Goal: Task Accomplishment & Management: Use online tool/utility

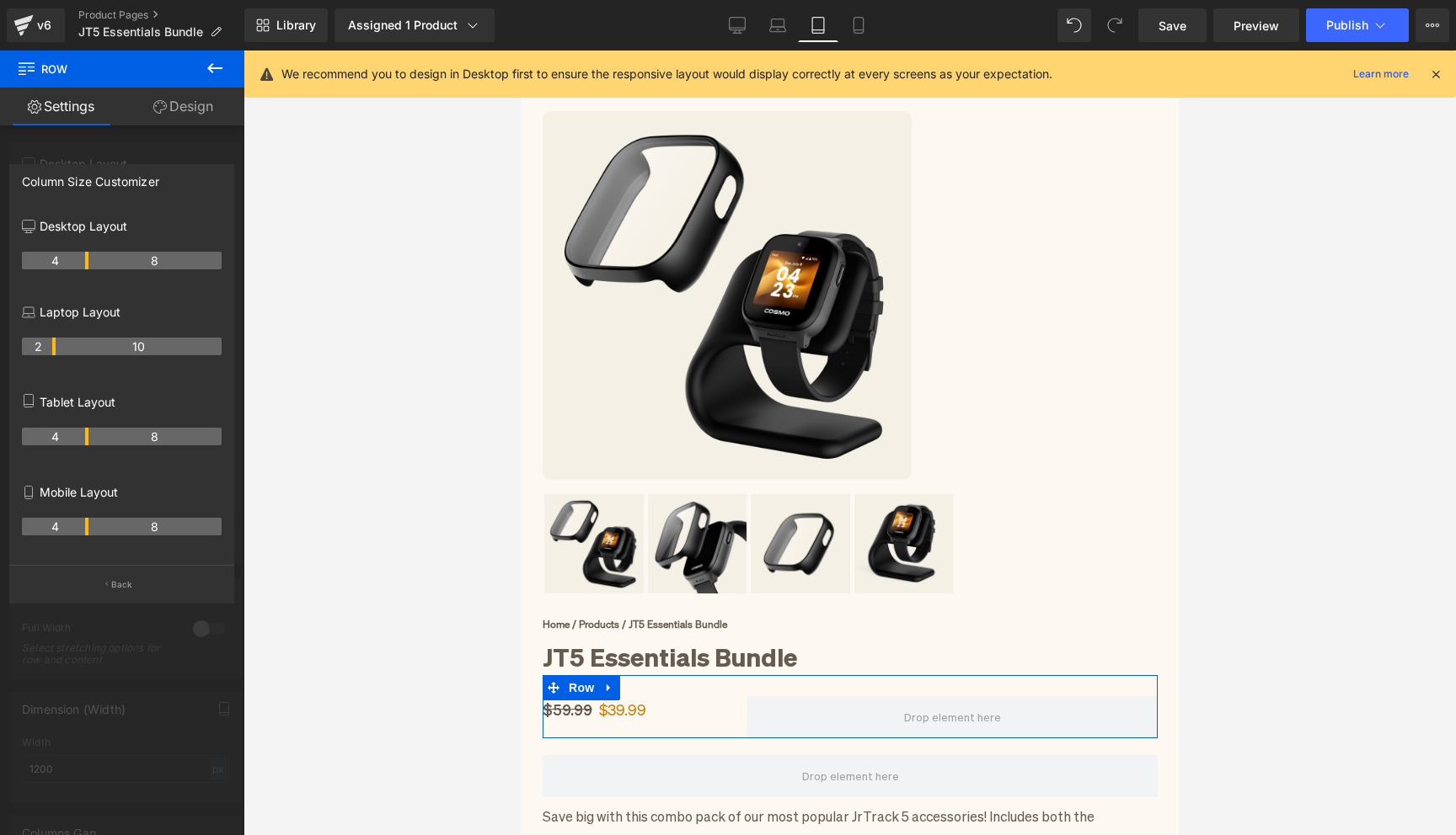
click at [77, 436] on tr "4 8" at bounding box center [121, 436] width 200 height 18
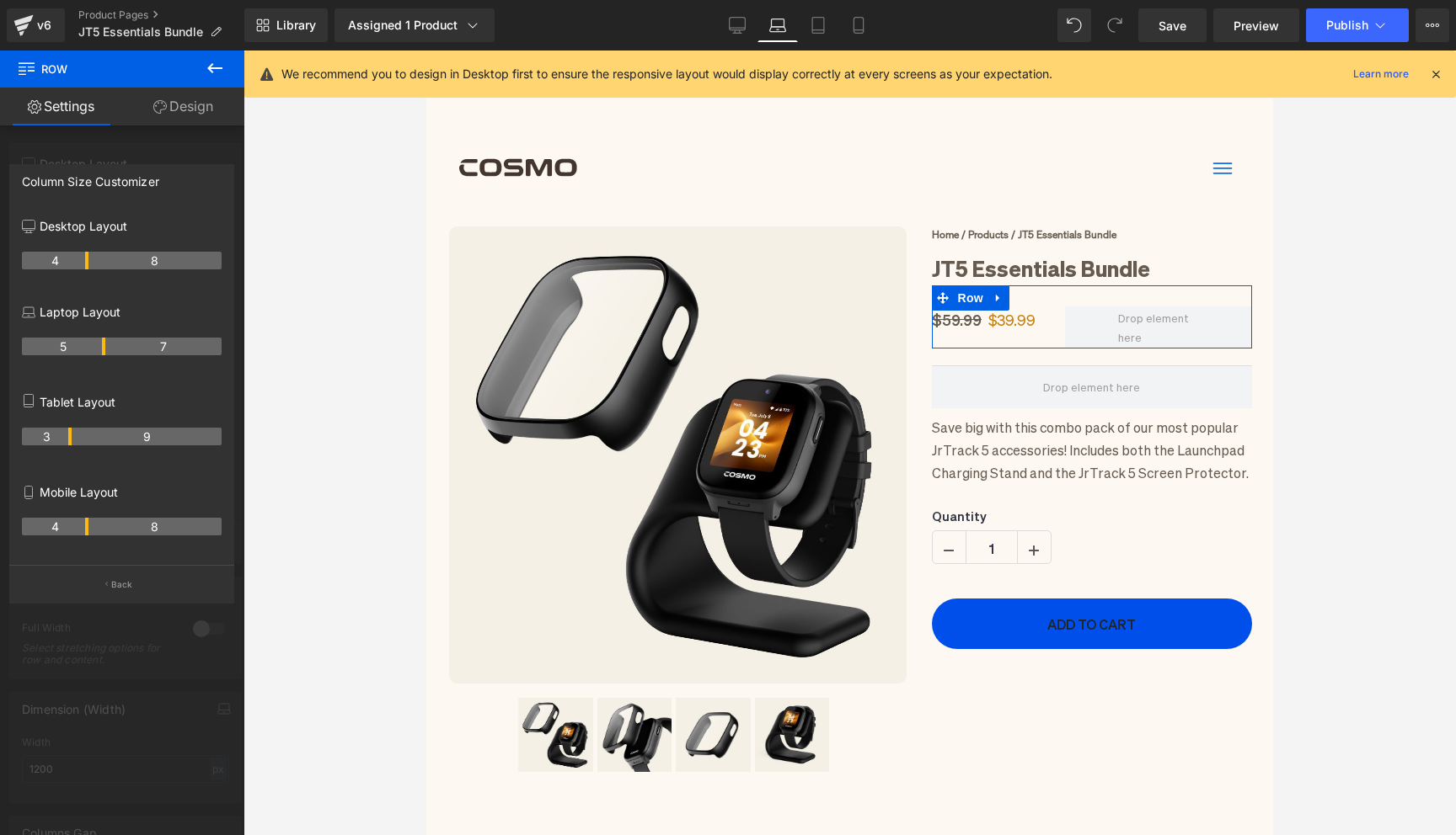
drag, startPoint x: 52, startPoint y: 349, endPoint x: 96, endPoint y: 350, distance: 44.0
click at [96, 350] on th "5" at bounding box center [63, 346] width 83 height 18
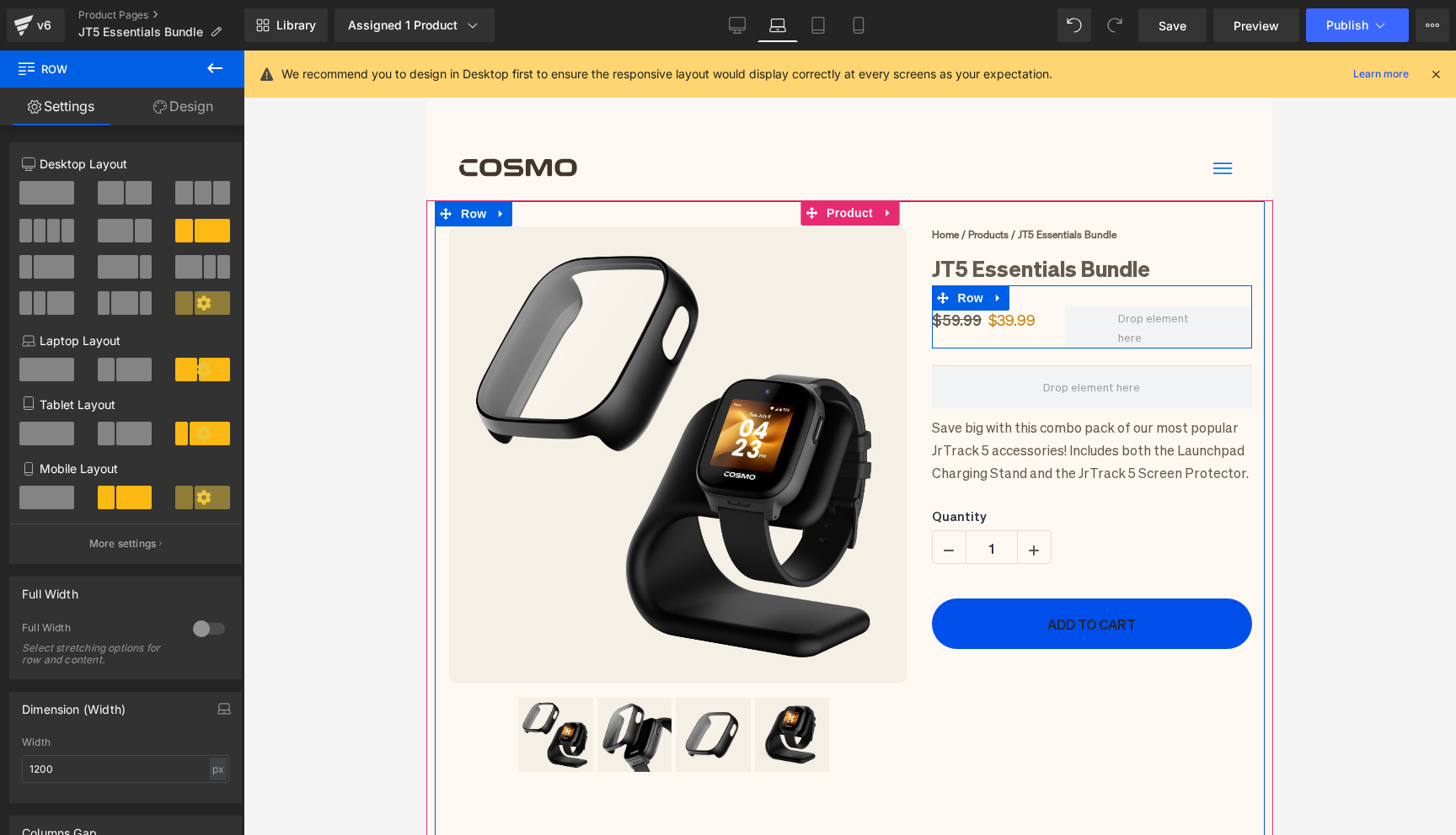
click at [958, 294] on span "Row" at bounding box center [971, 298] width 34 height 26
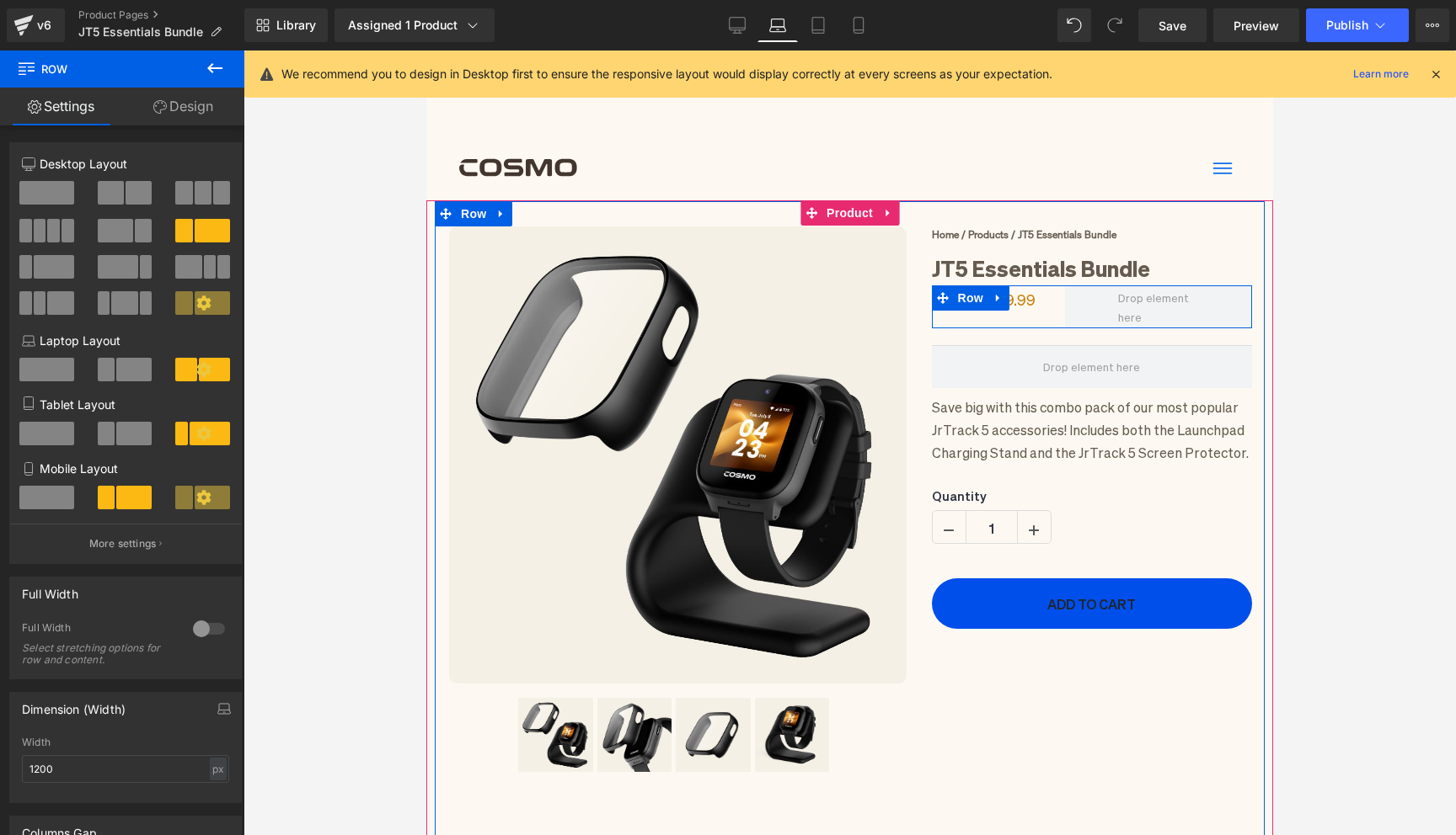
drag, startPoint x: 1026, startPoint y: 287, endPoint x: 1026, endPoint y: 266, distance: 21.0
click at [1026, 266] on div "Home / Products / JT5 Essentials Bundle Text Block JT5 Essentials Bundle (P) Ti…" at bounding box center [1091, 428] width 345 height 403
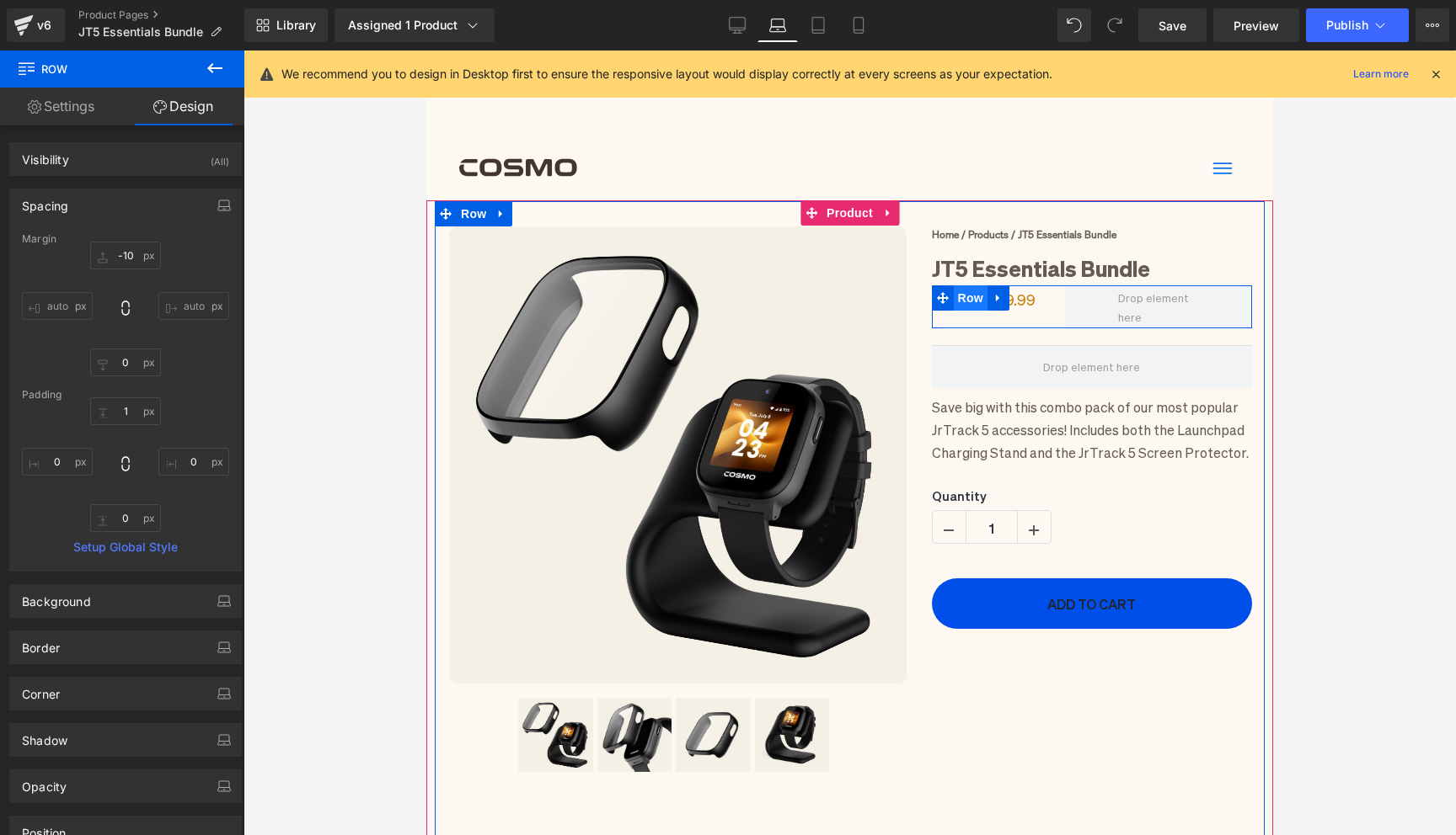
click at [974, 299] on span "Row" at bounding box center [971, 298] width 34 height 26
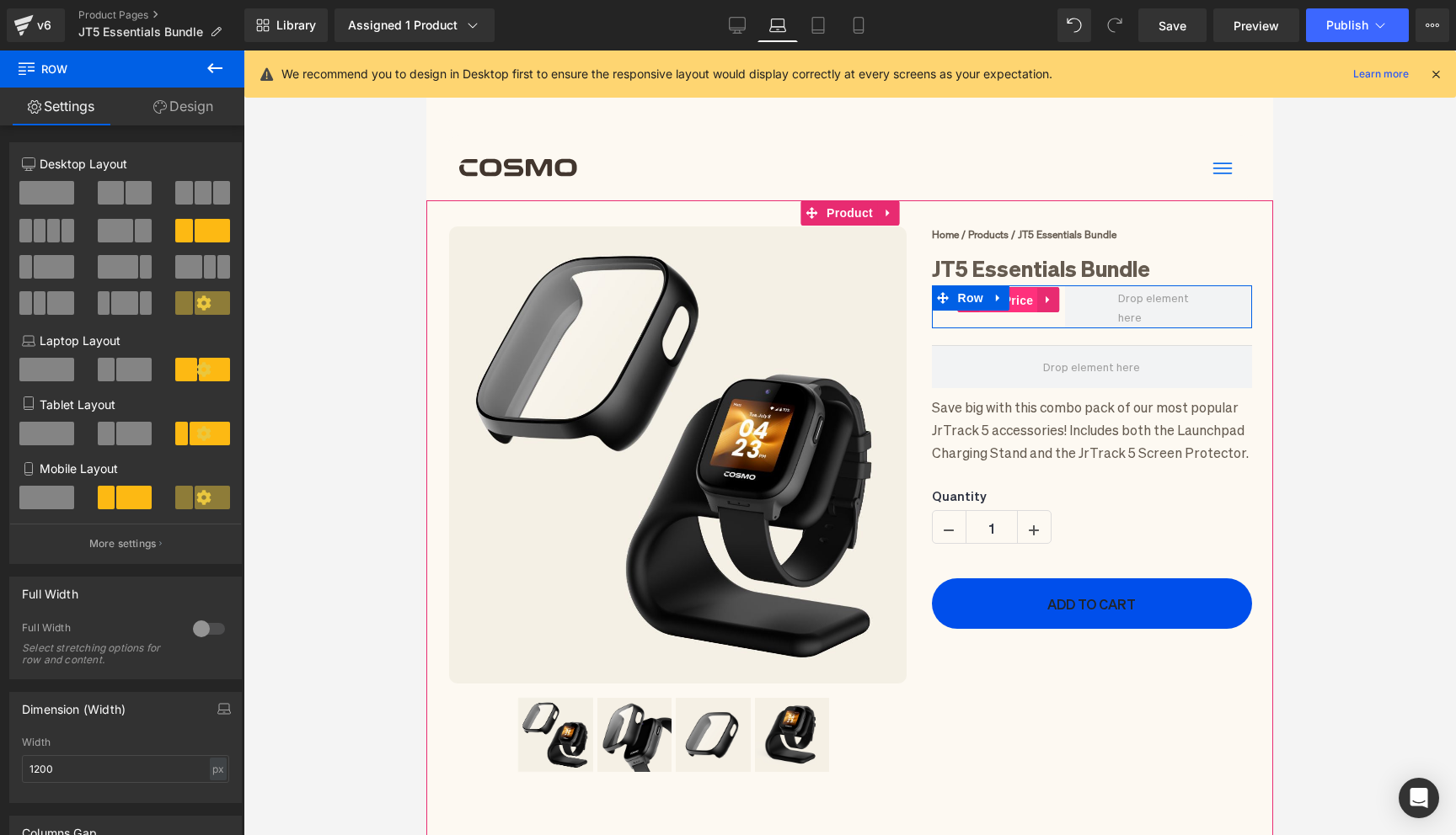
click at [1027, 296] on span "(P) Price" at bounding box center [1009, 301] width 59 height 26
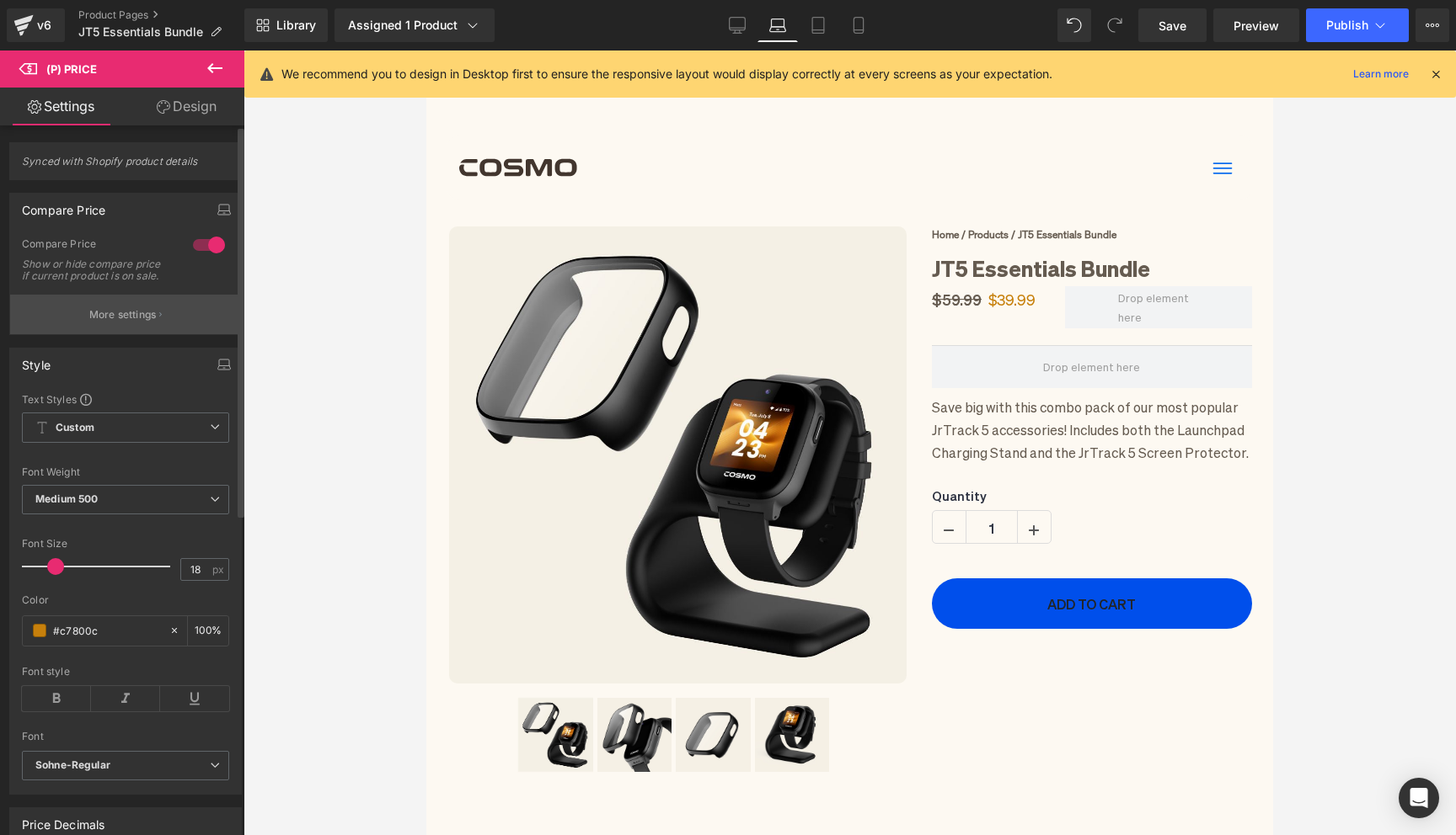
click at [120, 322] on p "More settings" at bounding box center [122, 315] width 67 height 15
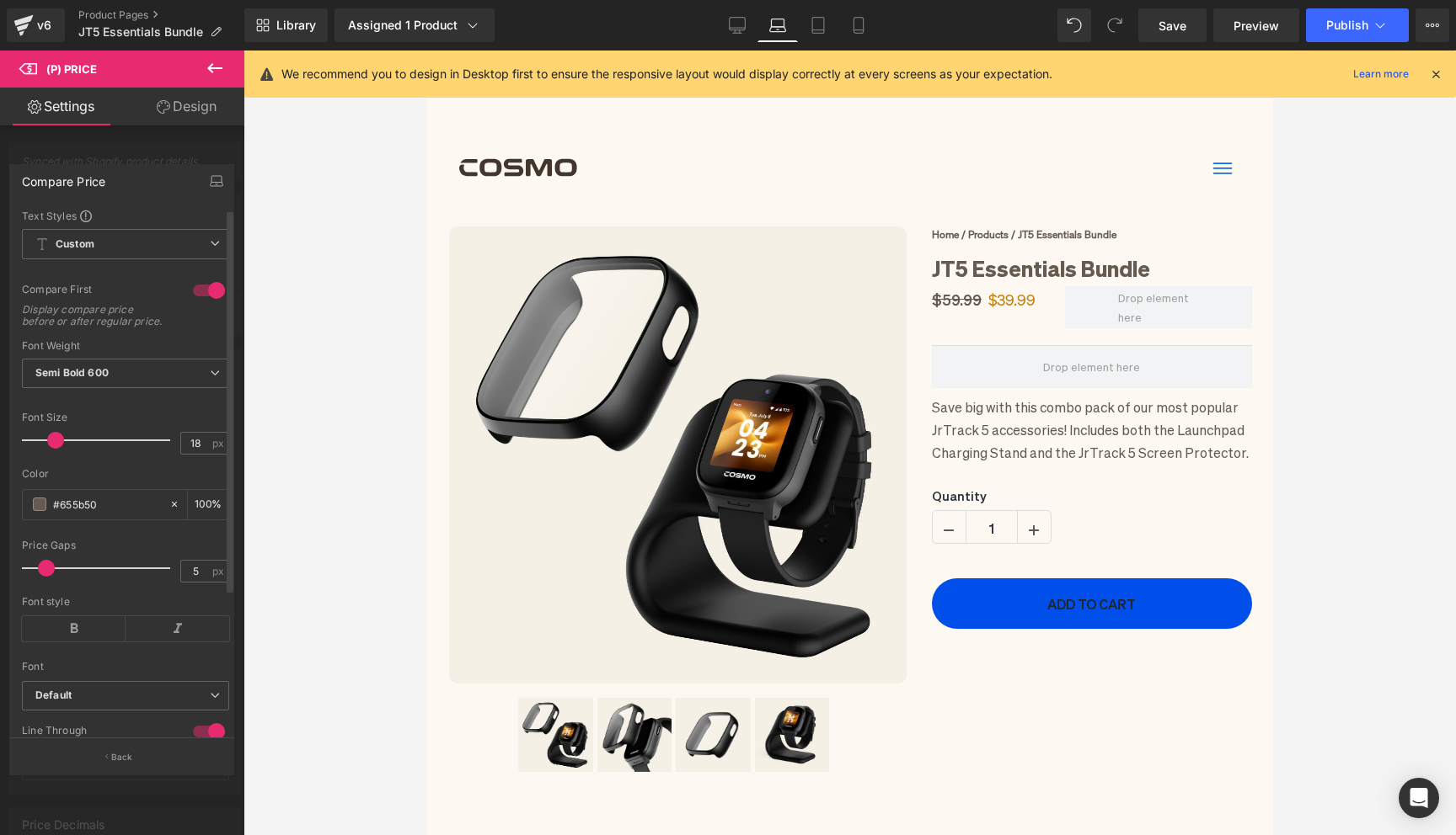
click at [214, 291] on div at bounding box center [208, 290] width 41 height 26
click at [1336, 16] on button "Publish" at bounding box center [1357, 26] width 103 height 34
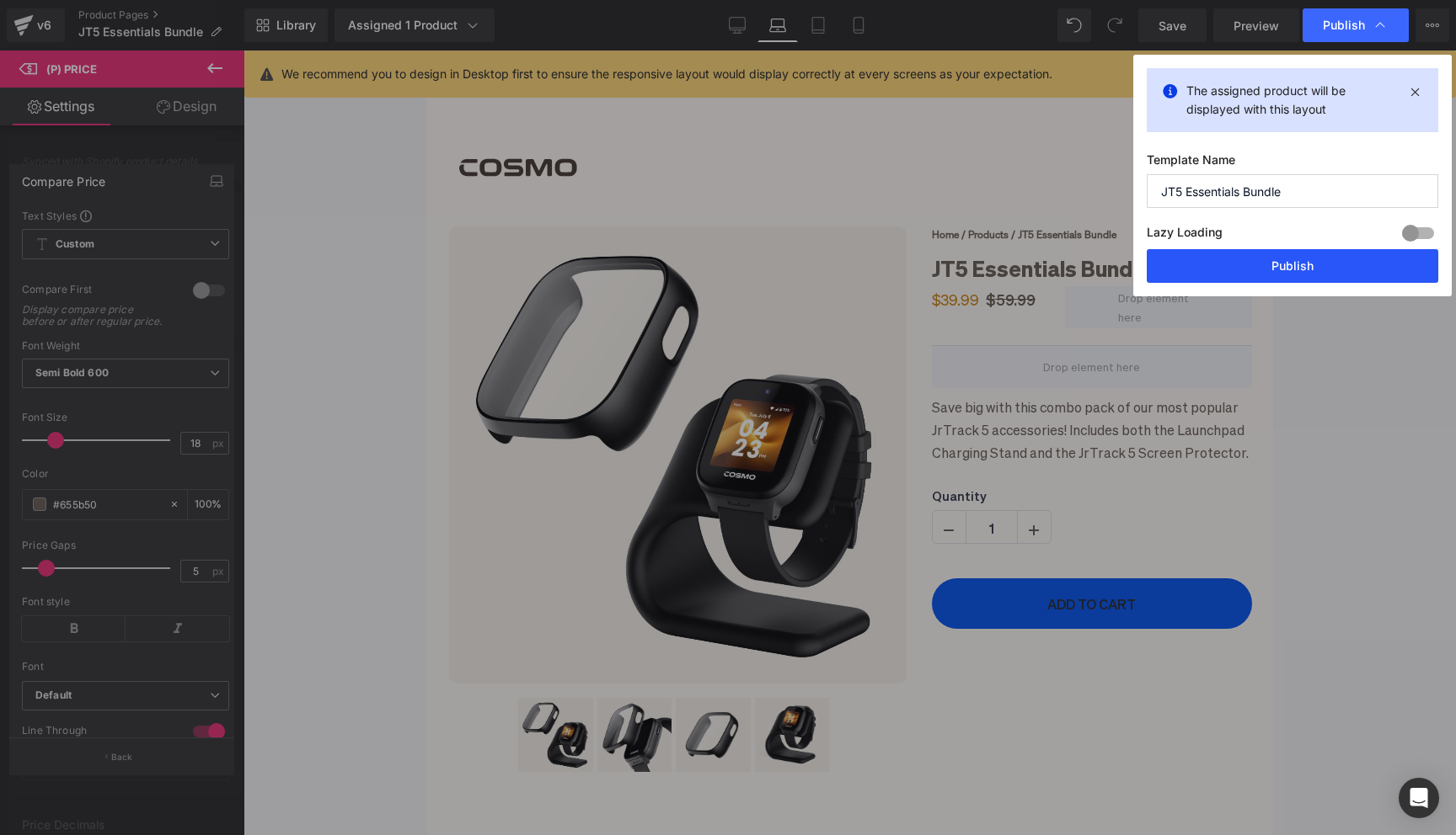
click at [1225, 269] on button "Publish" at bounding box center [1292, 267] width 291 height 34
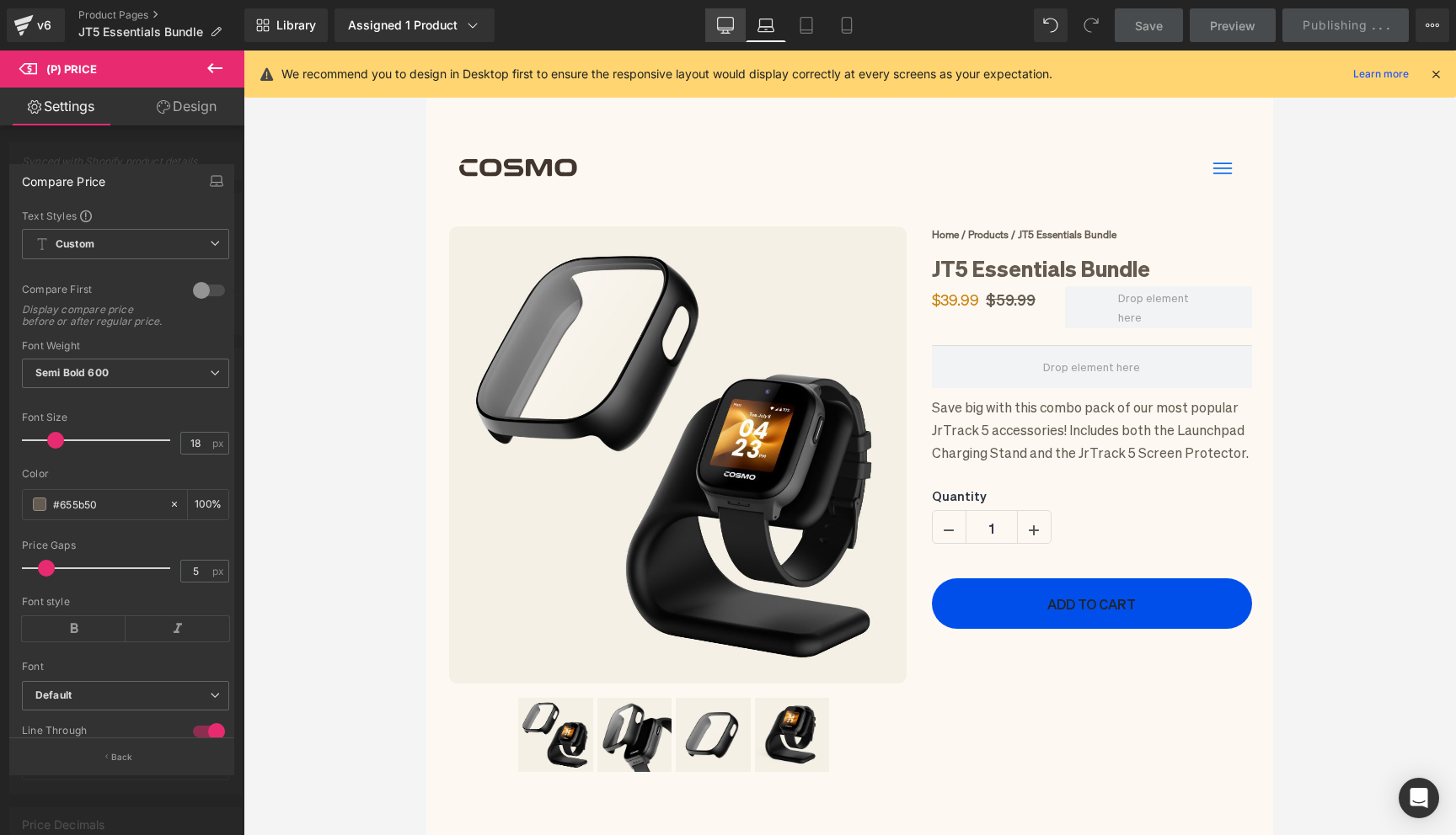
click at [723, 22] on icon at bounding box center [726, 26] width 17 height 17
type input "100"
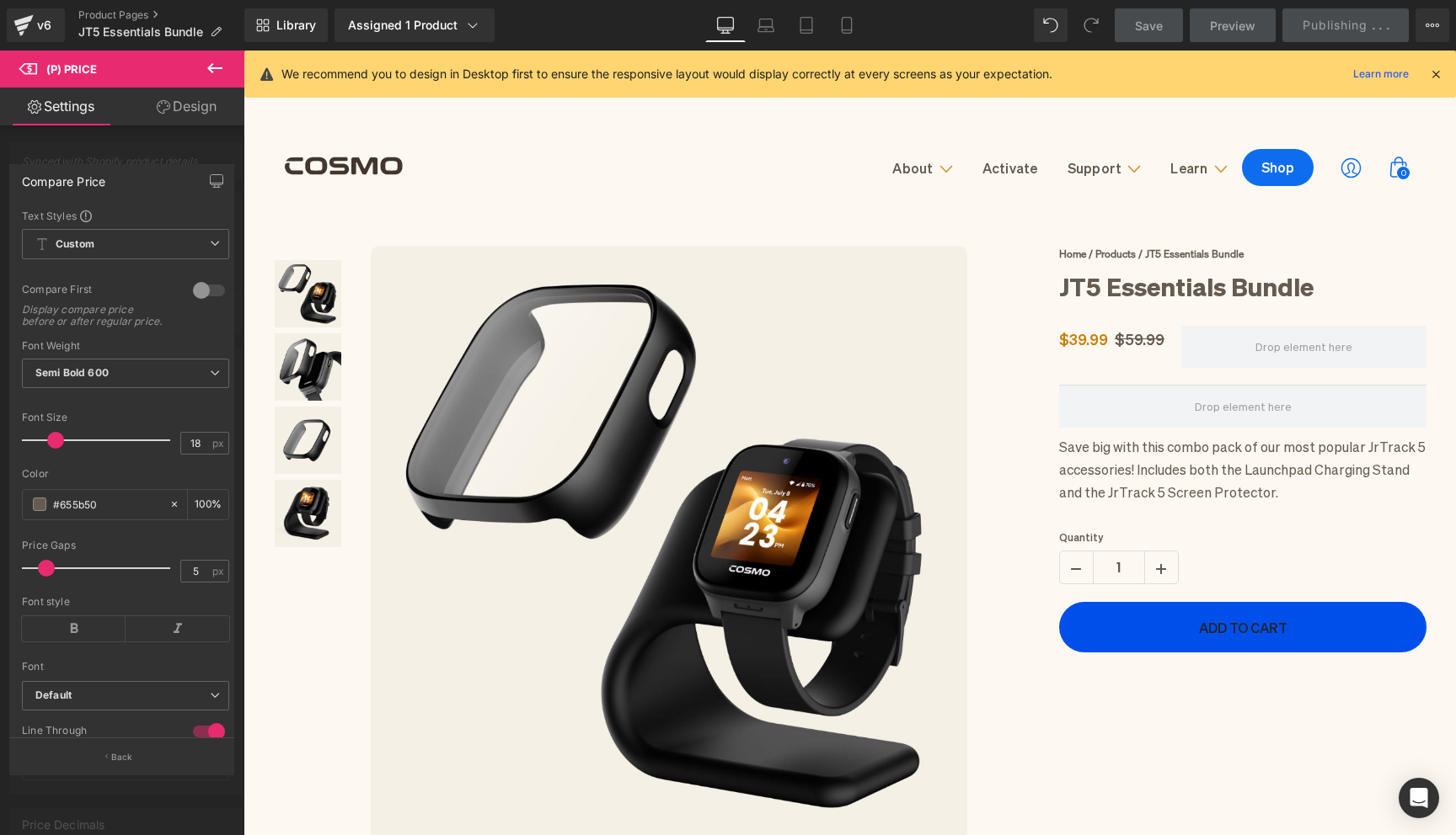
scroll to position [40, 0]
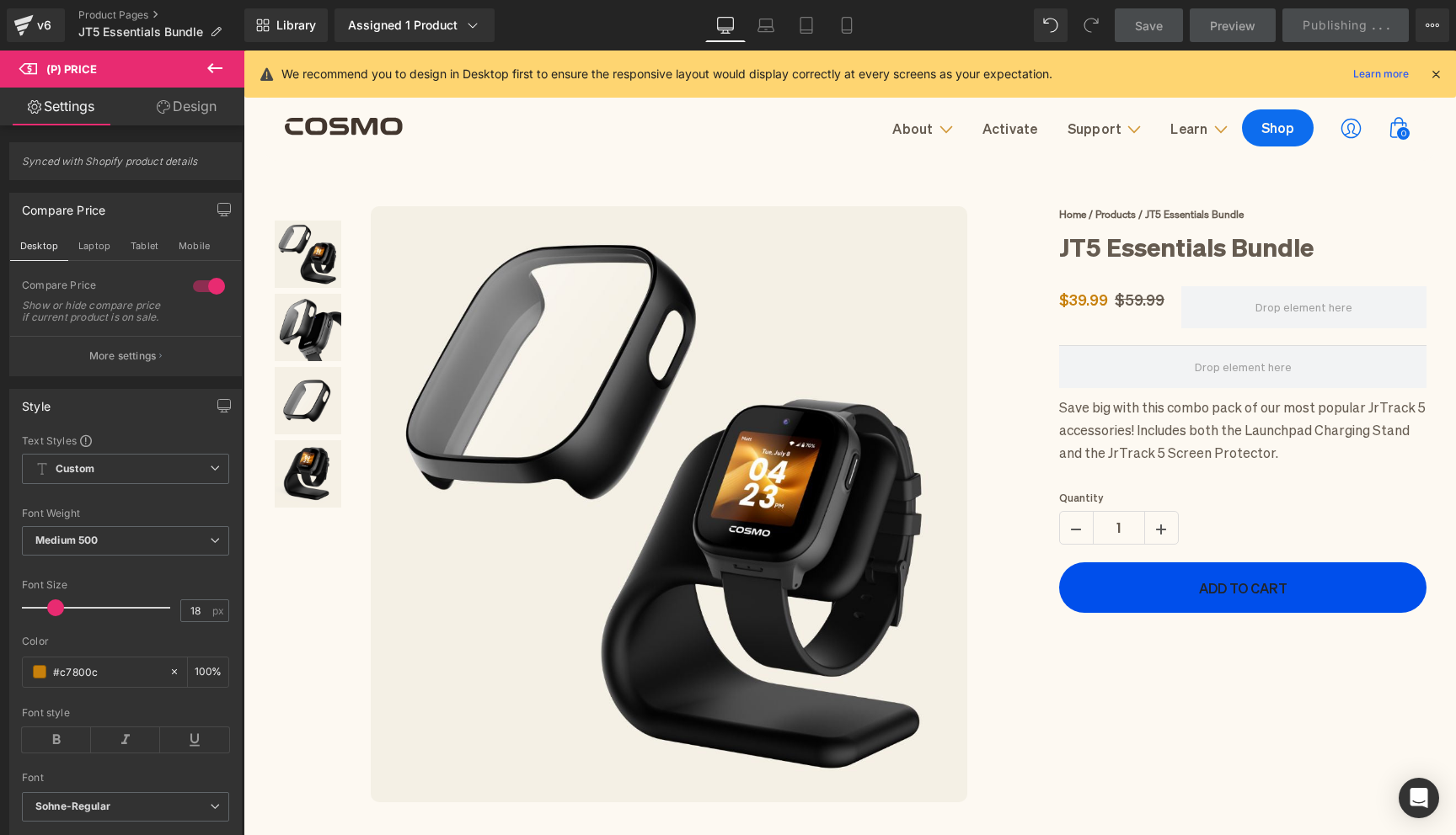
click at [1161, 276] on body "Skip to content BACK TO SCHOOL SALE | Get the all-new JrTrack 5 for 50% OFF Abo…" at bounding box center [849, 757] width 1212 height 1492
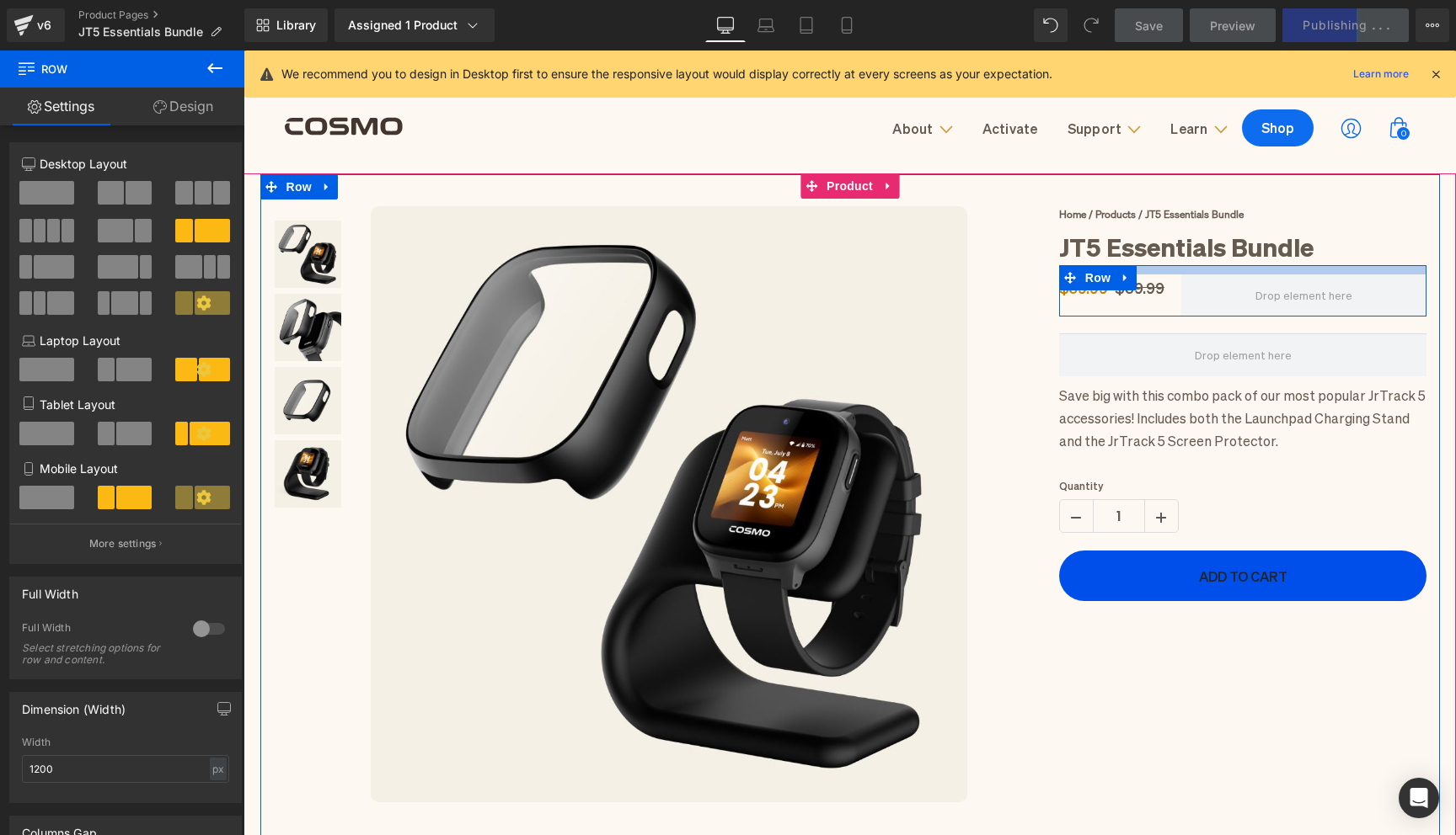
drag, startPoint x: 1164, startPoint y: 265, endPoint x: 1165, endPoint y: 252, distance: 13.0
click at [1165, 252] on div "Home / Products / JT5 Essentials Bundle Text Block JT5 Essentials Bundle (P) Ti…" at bounding box center [1243, 404] width 394 height 395
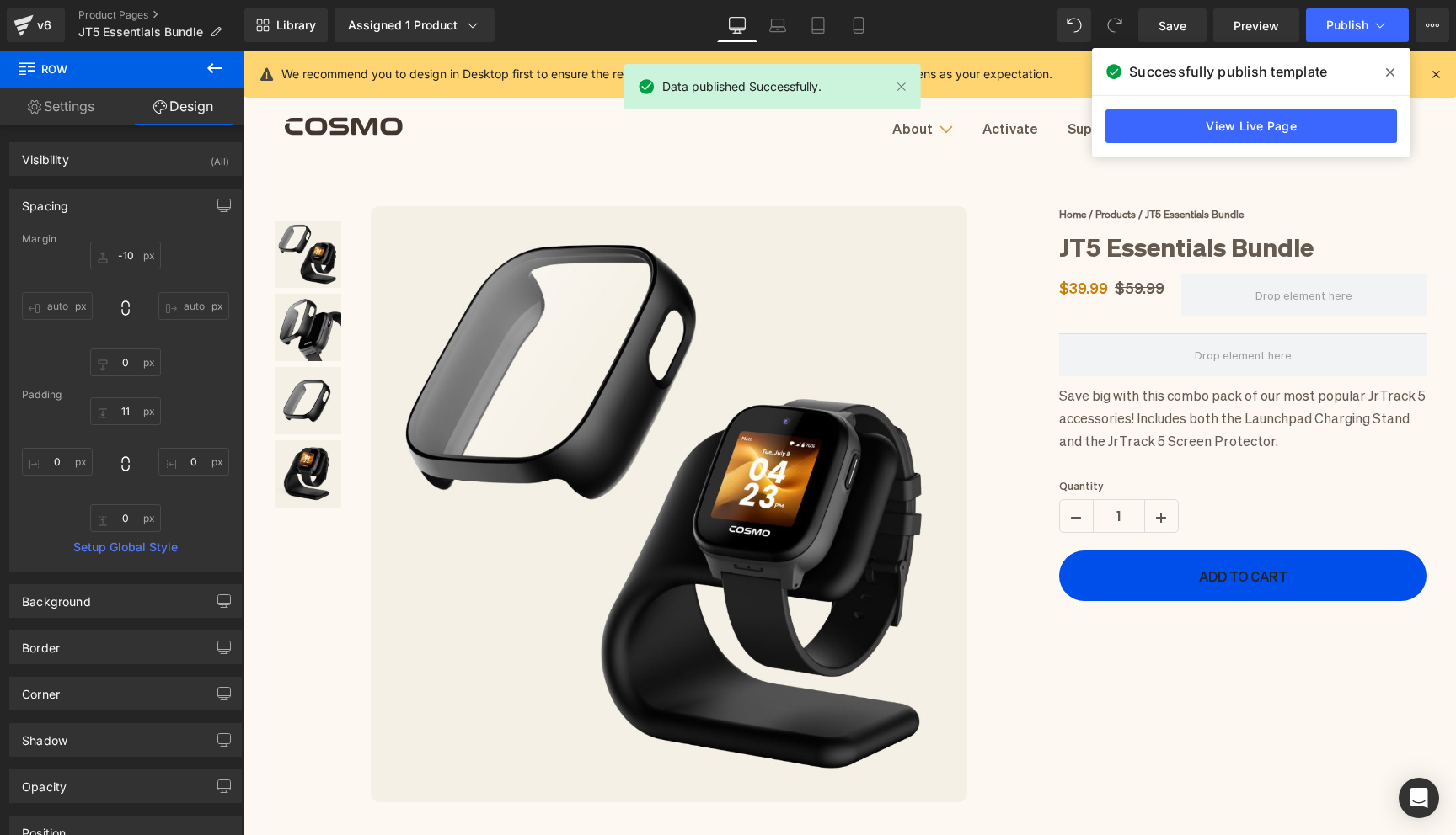
click at [1395, 73] on span at bounding box center [1390, 72] width 26 height 26
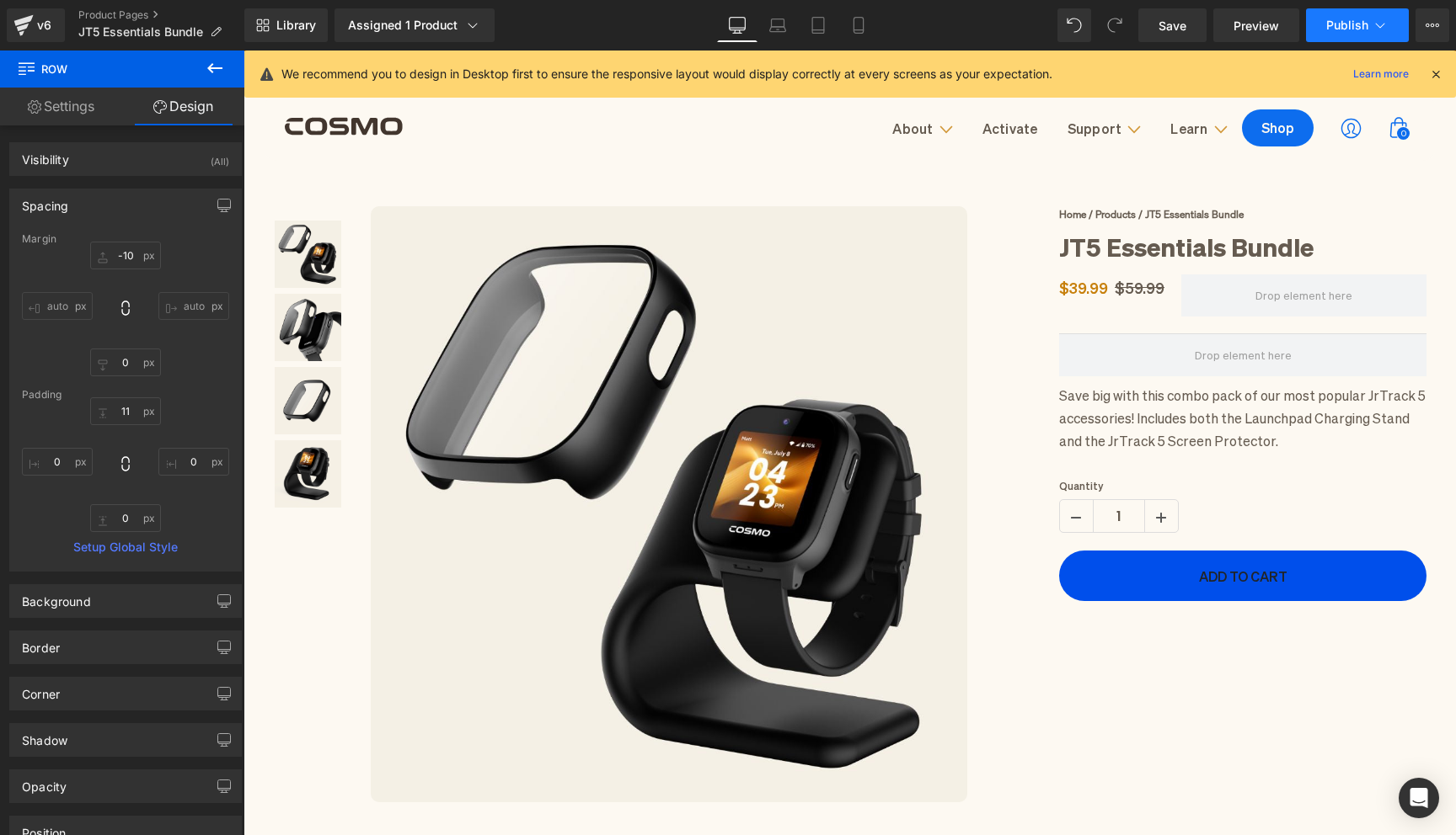
click at [1327, 27] on span "Publish" at bounding box center [1346, 26] width 43 height 13
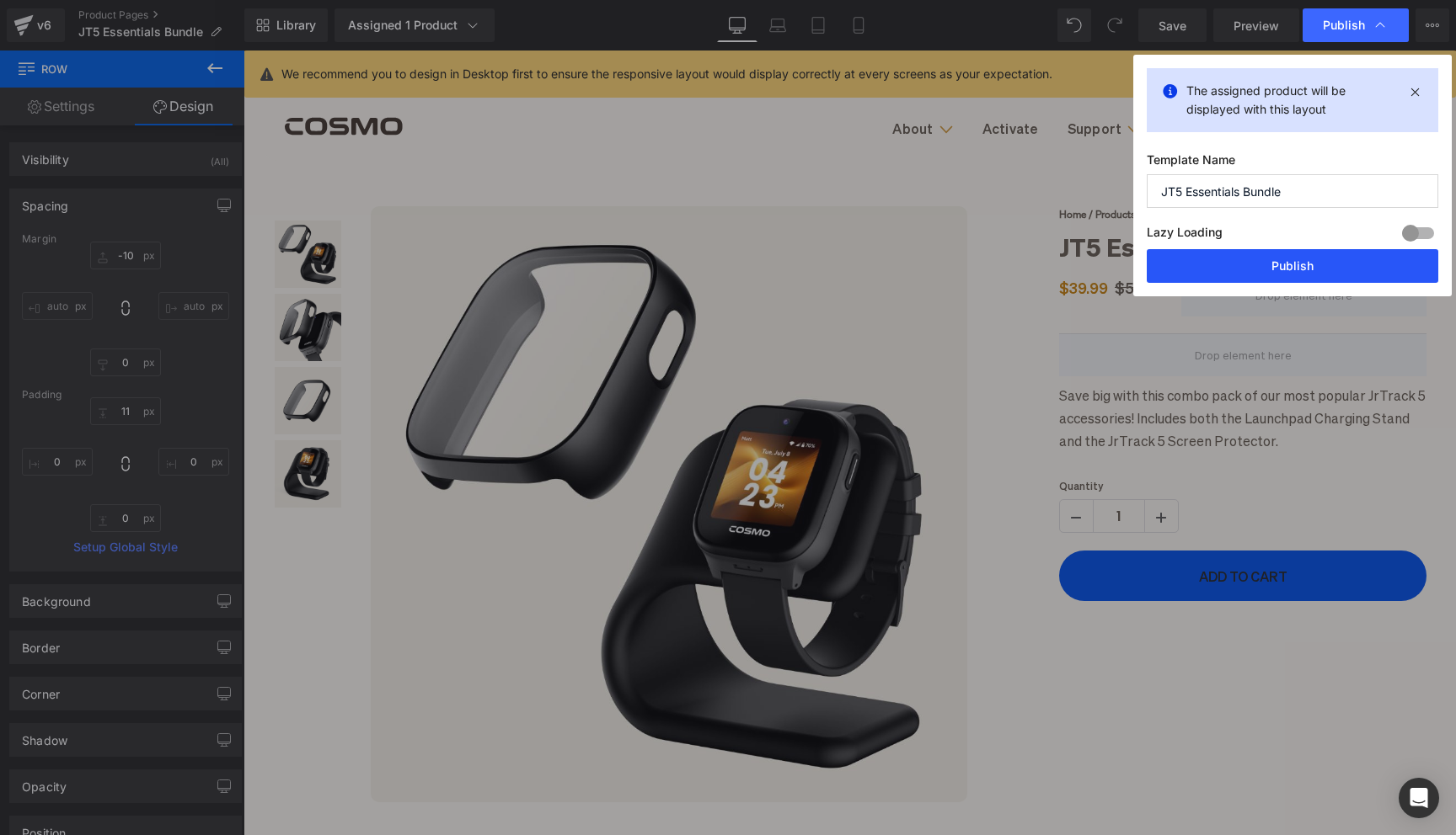
click at [1214, 271] on button "Publish" at bounding box center [1292, 267] width 291 height 34
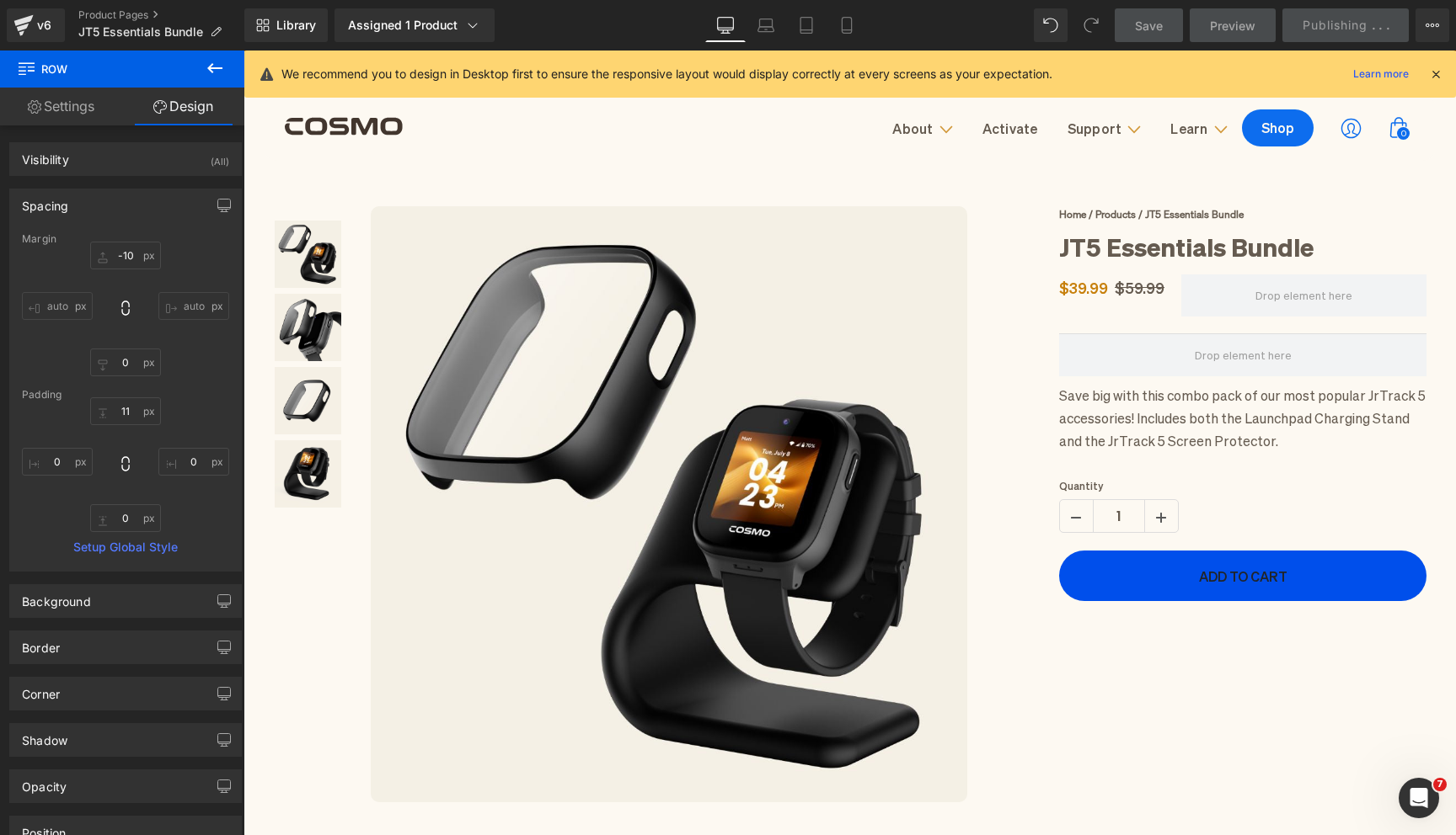
scroll to position [0, 0]
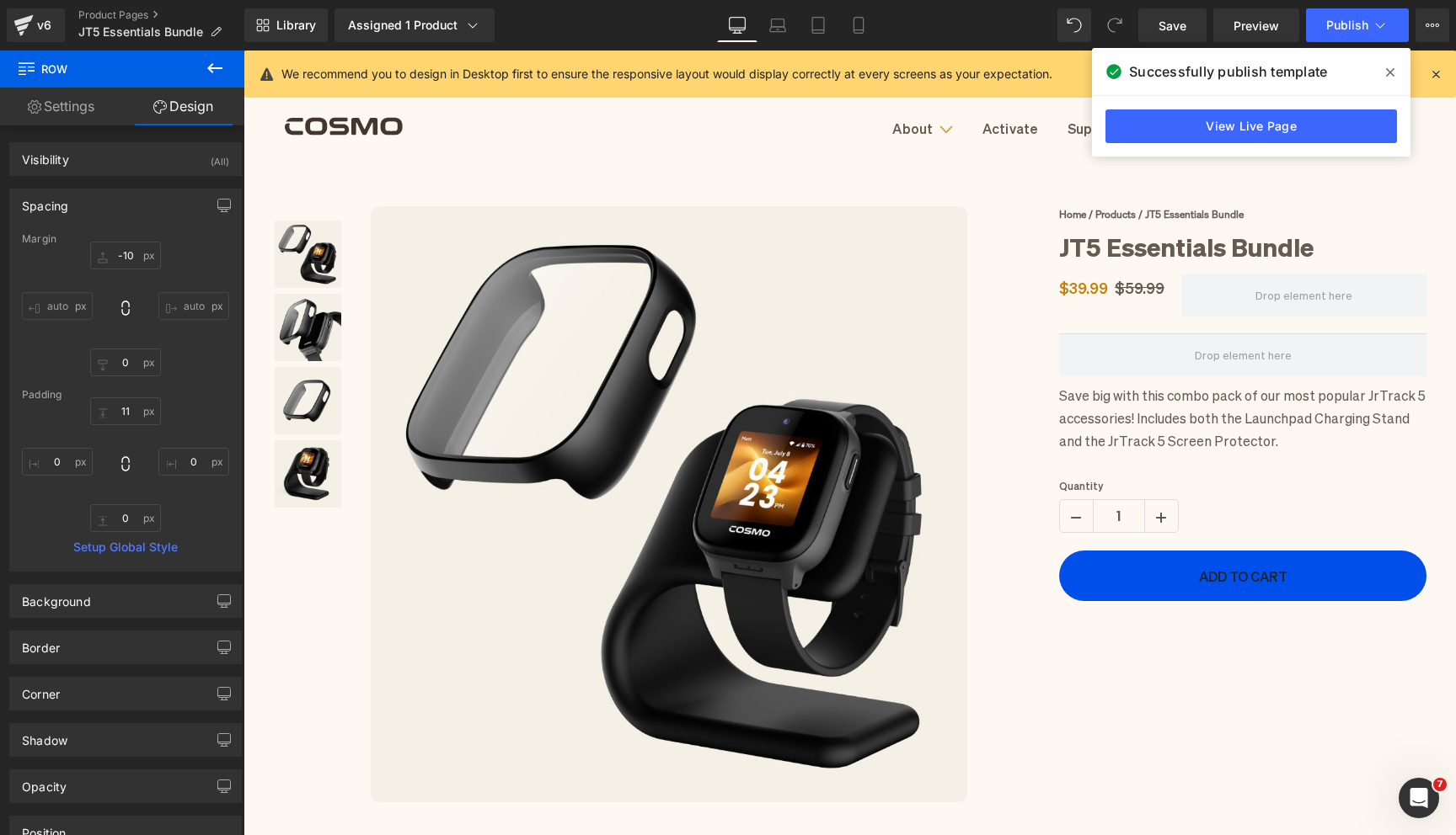
click at [1390, 68] on icon at bounding box center [1390, 72] width 9 height 13
